Goal: Navigation & Orientation: Find specific page/section

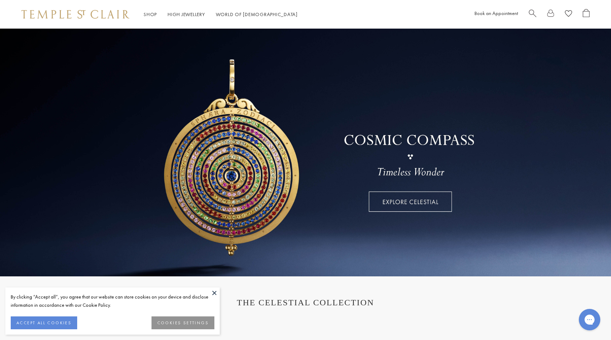
scroll to position [5, 0]
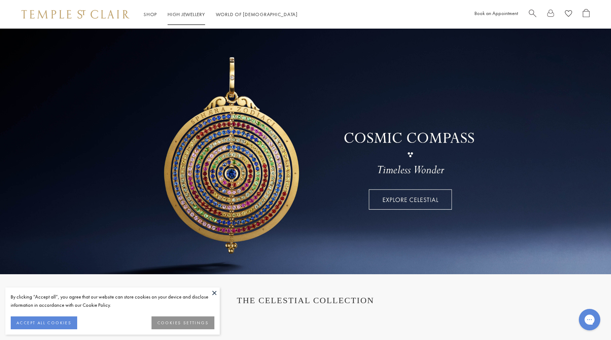
click at [191, 11] on link "High Jewellery High Jewellery" at bounding box center [187, 14] width 38 height 6
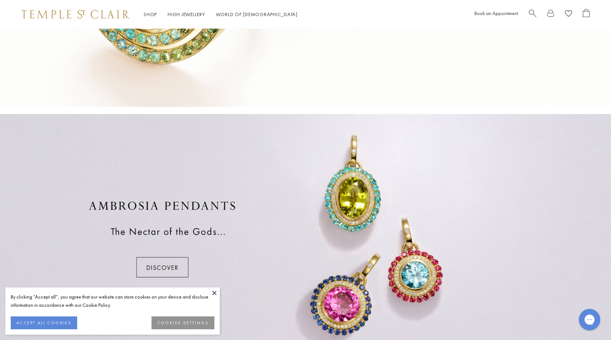
scroll to position [113, 0]
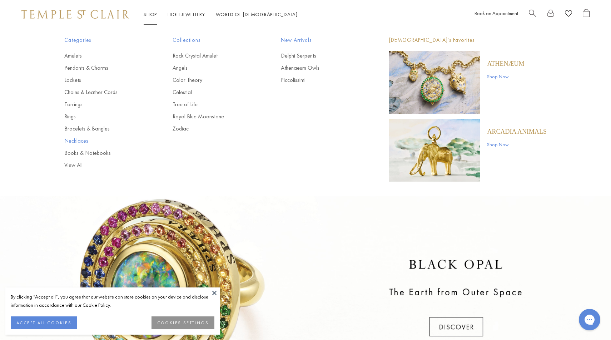
click at [85, 139] on link "Necklaces" at bounding box center [104, 141] width 80 height 8
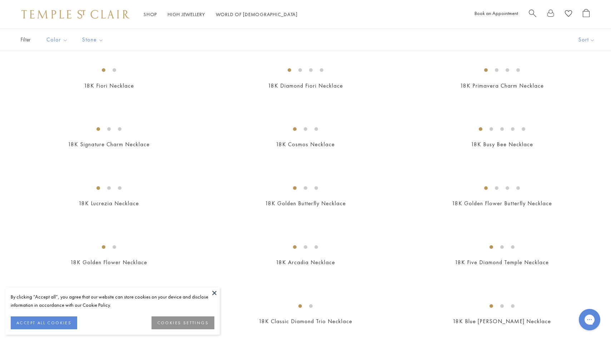
scroll to position [56, 0]
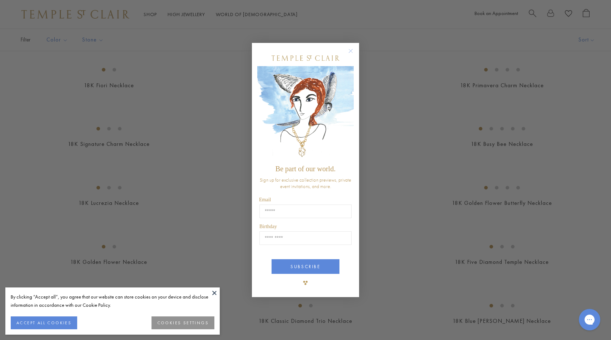
click at [353, 54] on circle "Close dialog" at bounding box center [351, 50] width 9 height 9
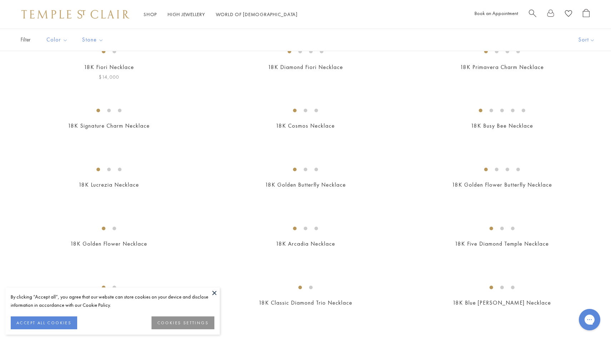
scroll to position [44, 0]
